Goal: Information Seeking & Learning: Learn about a topic

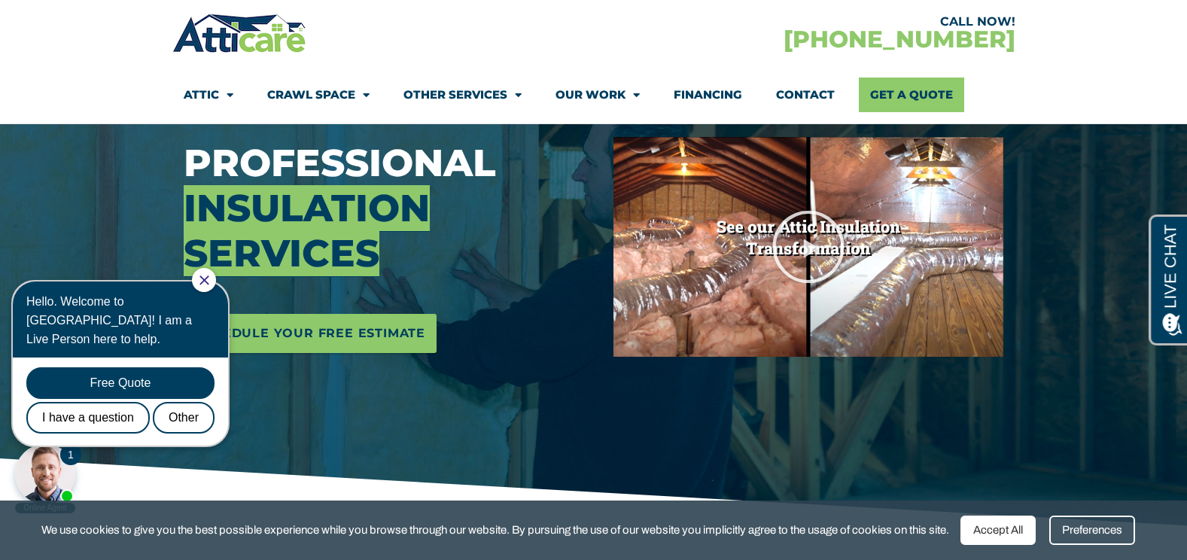
scroll to position [226, 0]
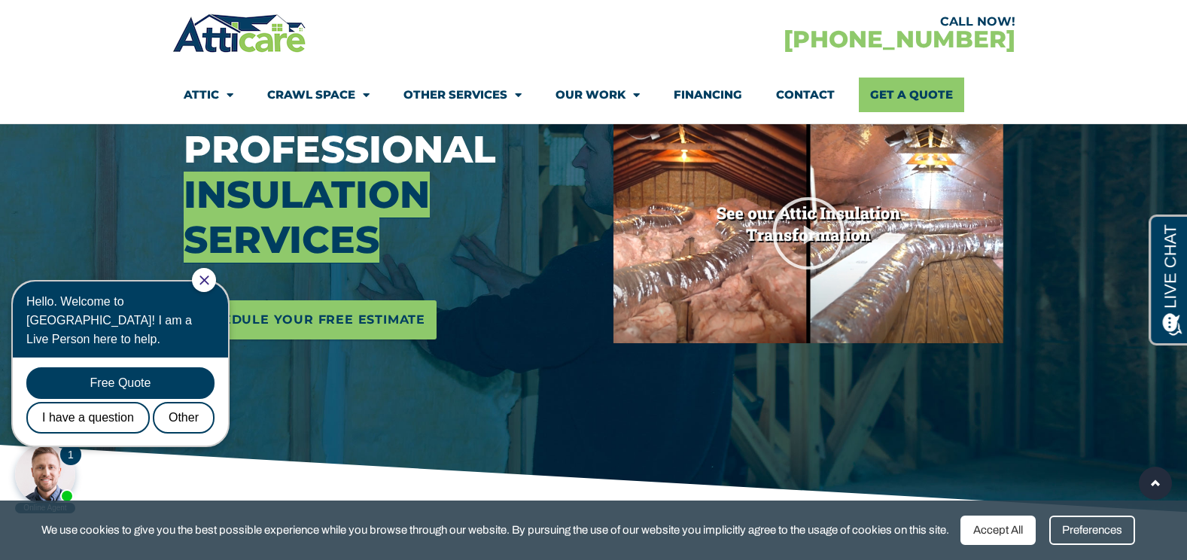
click at [209, 284] on div at bounding box center [204, 280] width 24 height 24
click at [209, 277] on icon "Close Chat" at bounding box center [204, 280] width 9 height 9
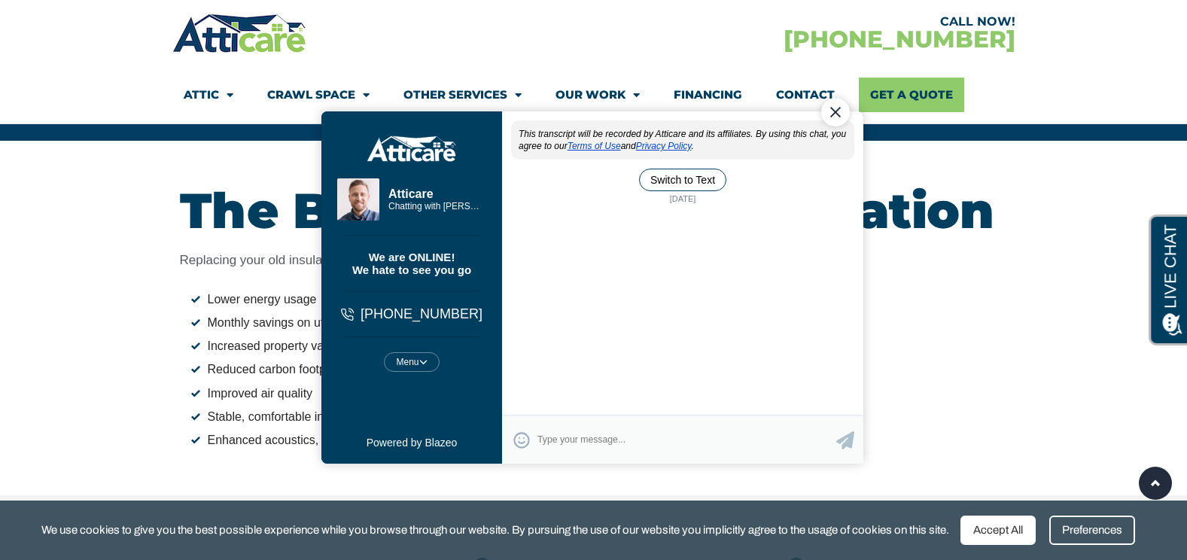
scroll to position [0, 0]
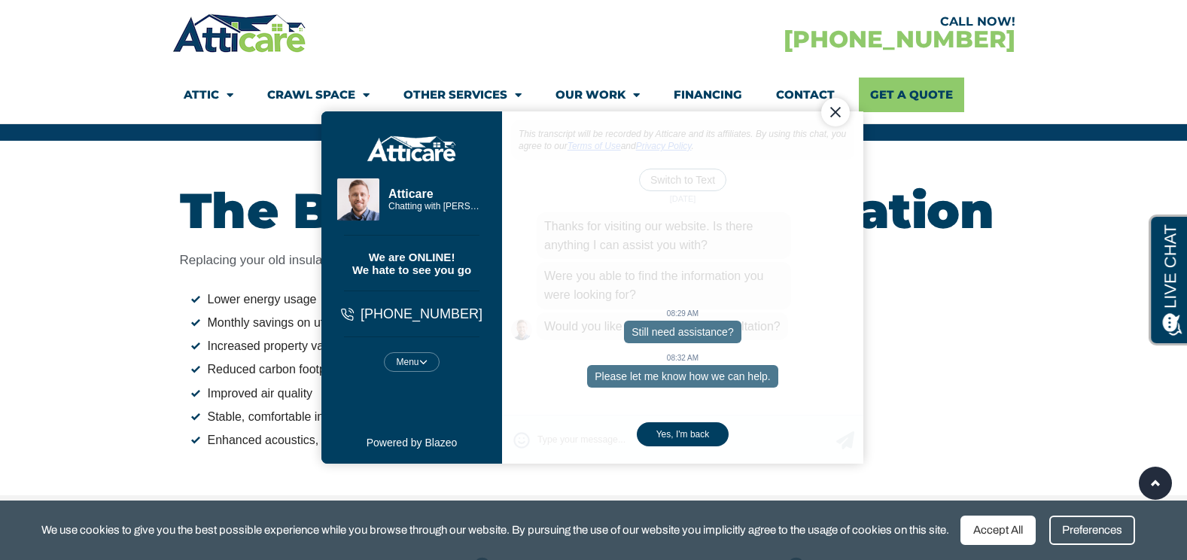
click at [574, 224] on div "08:29 AM Still need assistance? 08:32 AM Please let me know how we can help. Ye…" at bounding box center [681, 287] width 361 height 352
click at [120, 37] on section "CALL NOW! 1-866-872-6974 Attic Attic Cleaning Rodent Proofing Air Sealing Insul…" at bounding box center [593, 62] width 1187 height 124
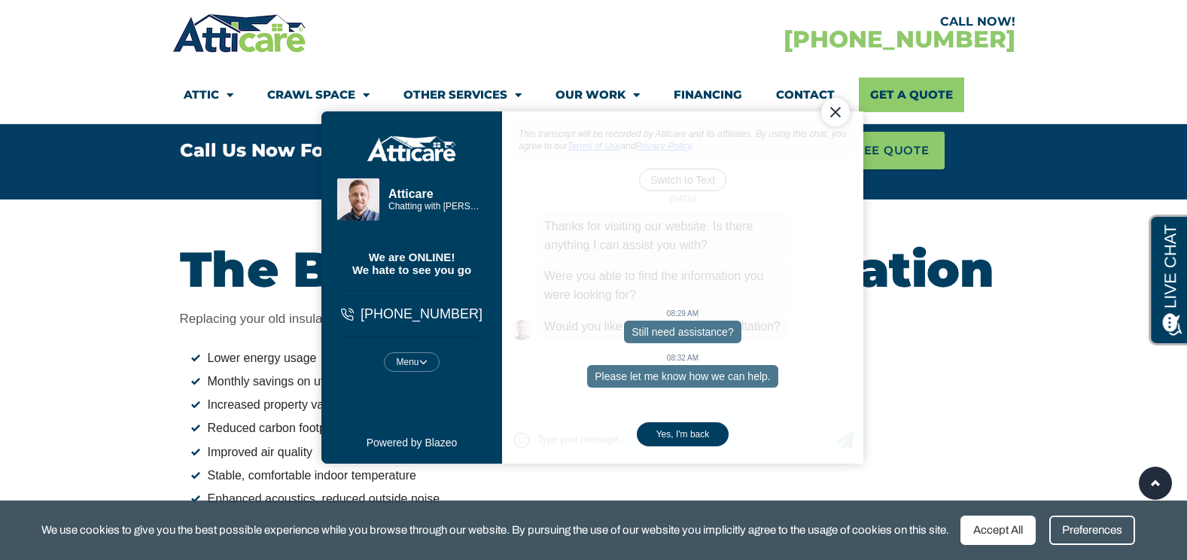
scroll to position [3011, 0]
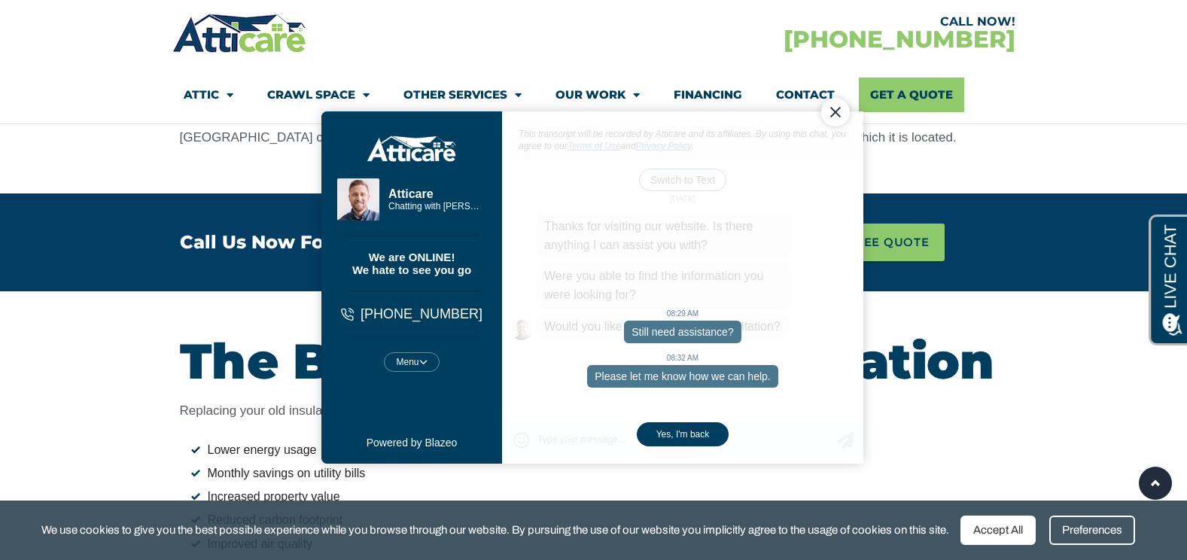
drag, startPoint x: 840, startPoint y: 107, endPoint x: 1146, endPoint y: 172, distance: 312.6
click at [840, 107] on div "Close Chat" at bounding box center [835, 112] width 29 height 29
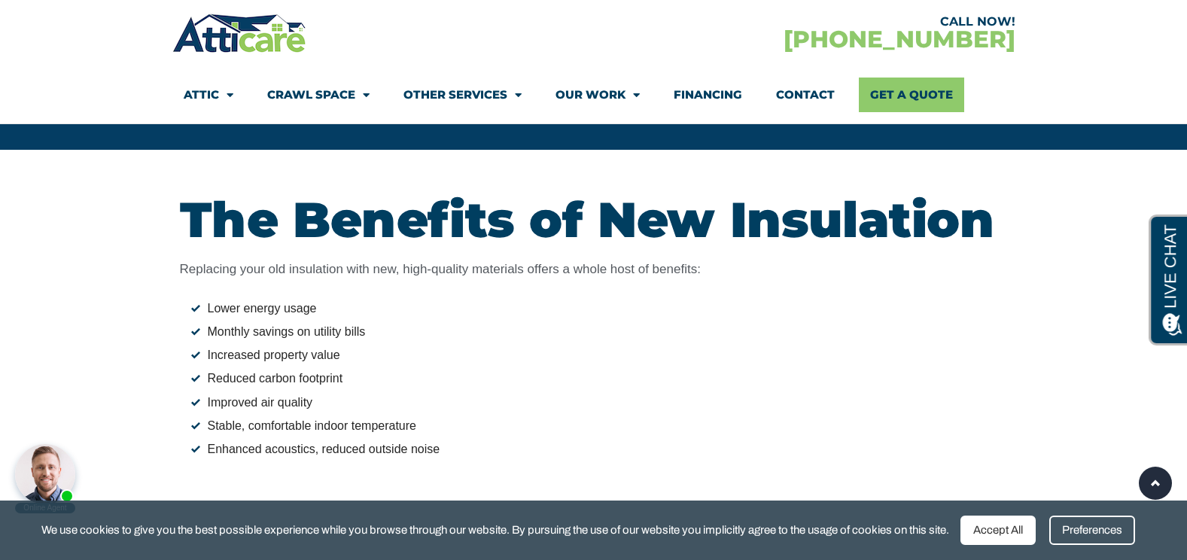
scroll to position [2861, 0]
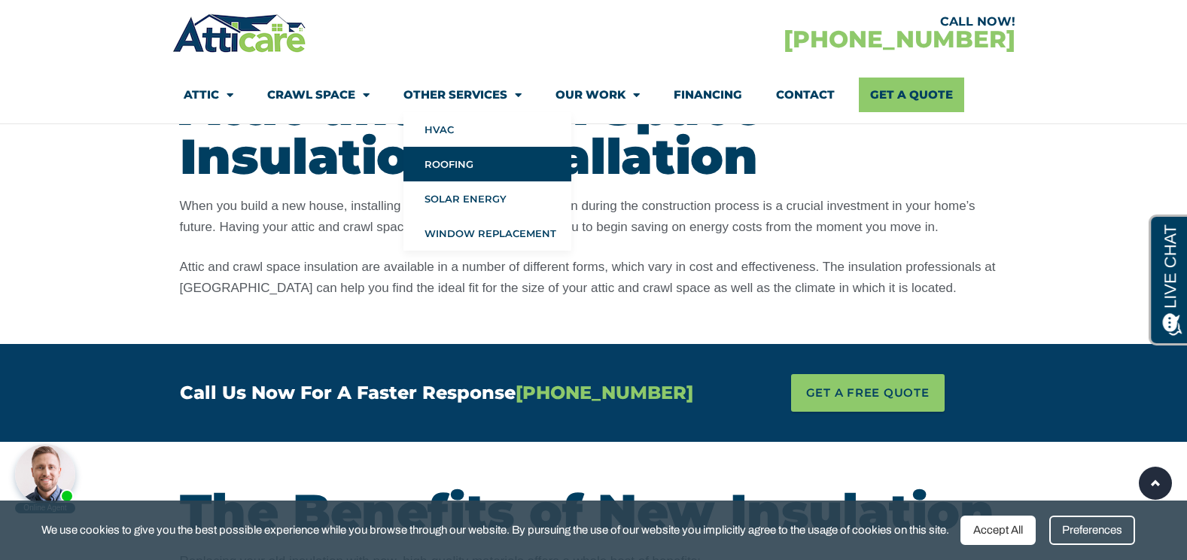
click at [460, 157] on link "Roofing" at bounding box center [488, 164] width 168 height 35
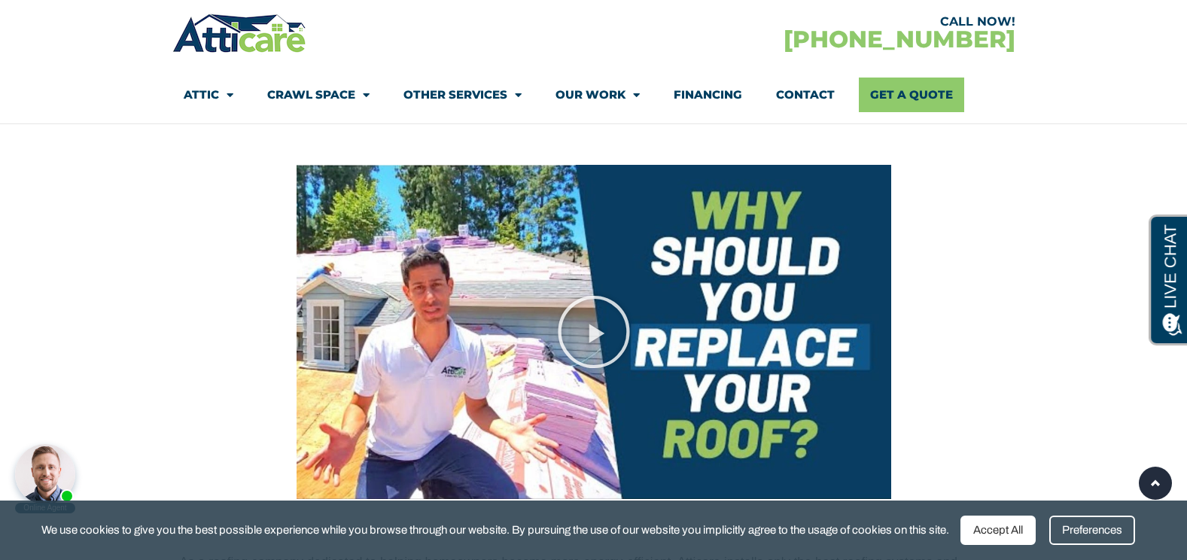
scroll to position [1807, 0]
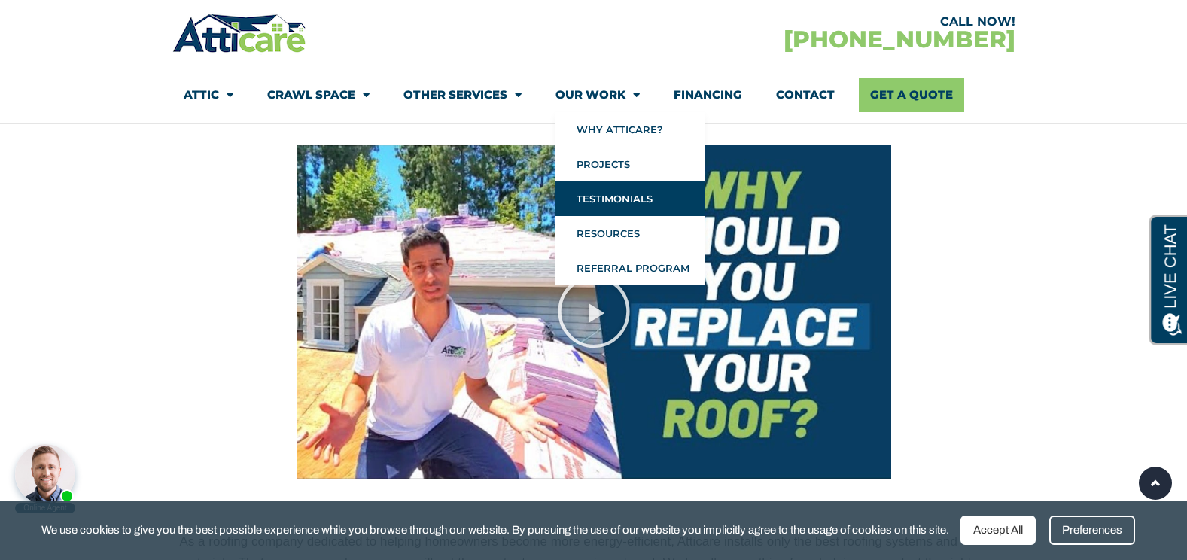
click at [623, 194] on link "Testimonials" at bounding box center [630, 198] width 149 height 35
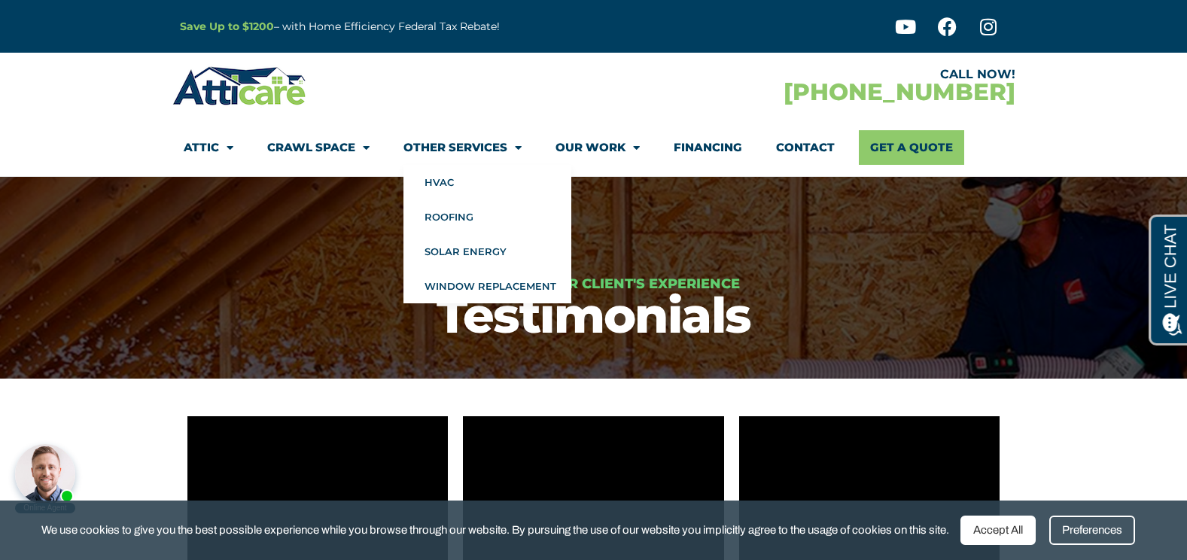
click at [519, 149] on span "Menu" at bounding box center [514, 148] width 14 height 26
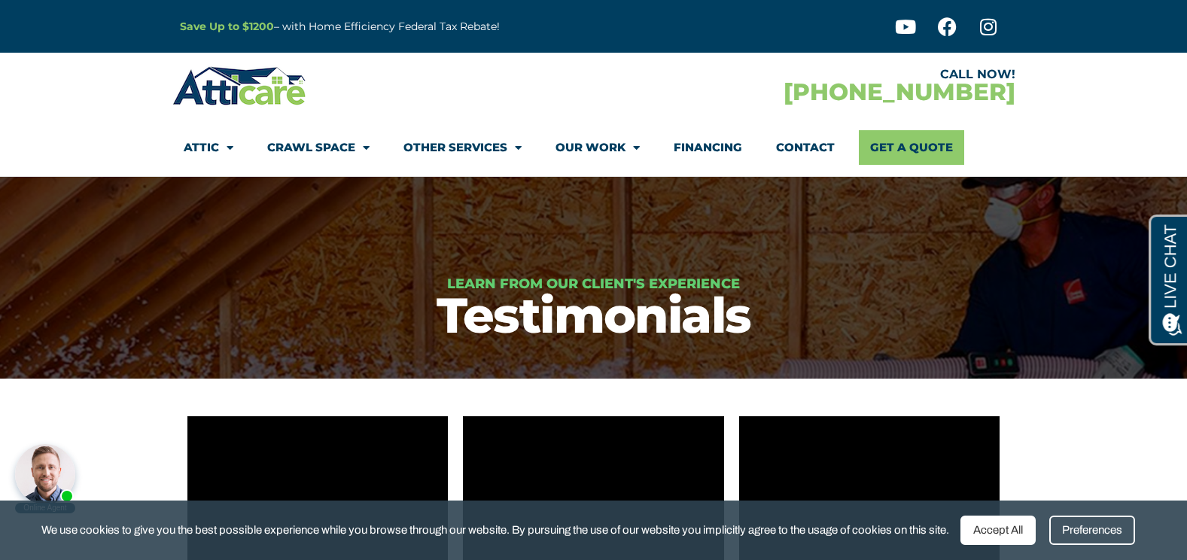
click at [519, 149] on span "Menu" at bounding box center [514, 148] width 14 height 26
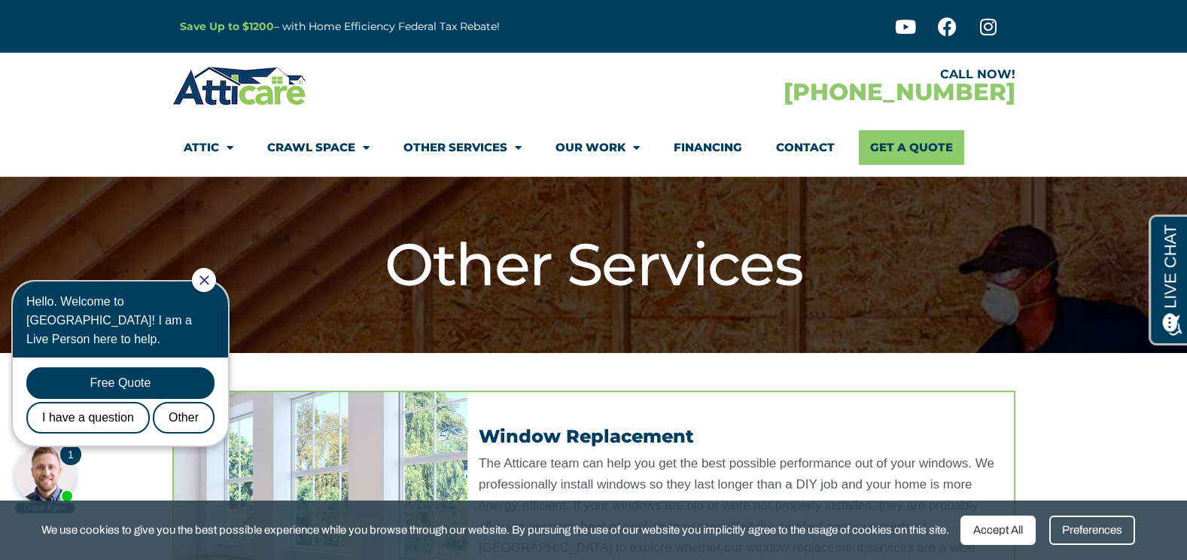
click at [216, 286] on div at bounding box center [204, 280] width 24 height 24
click at [209, 284] on div at bounding box center [204, 280] width 24 height 24
drag, startPoint x: 212, startPoint y: 272, endPoint x: 352, endPoint y: 507, distance: 273.9
click at [212, 272] on div at bounding box center [204, 280] width 24 height 24
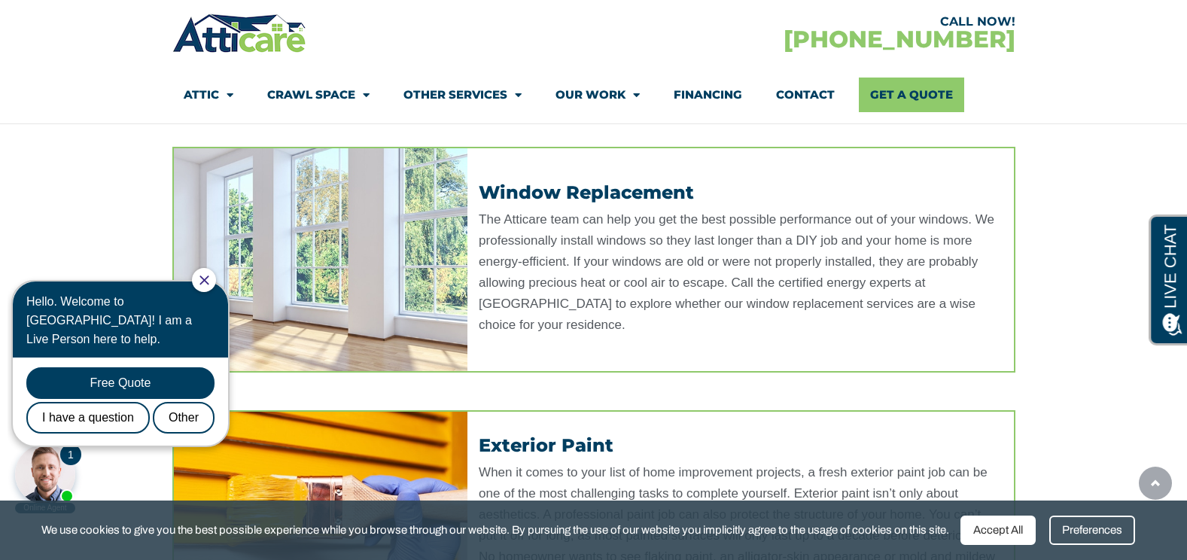
scroll to position [301, 0]
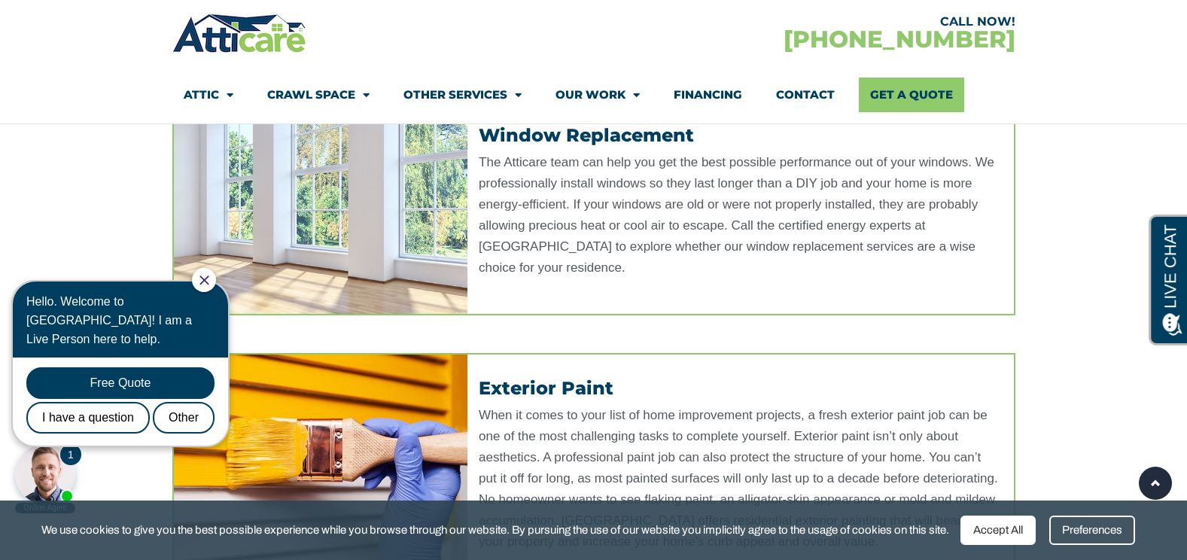
drag, startPoint x: 218, startPoint y: 281, endPoint x: 224, endPoint y: 547, distance: 266.6
click at [209, 281] on icon "Close Chat" at bounding box center [205, 281] width 10 height 10
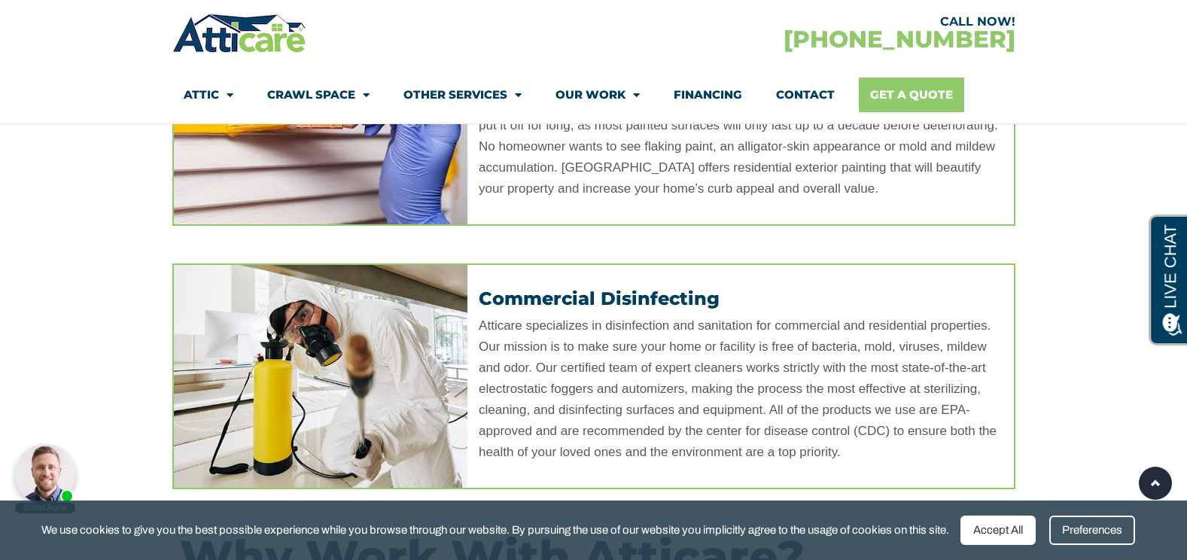
scroll to position [602, 0]
